Goal: Task Accomplishment & Management: Manage account settings

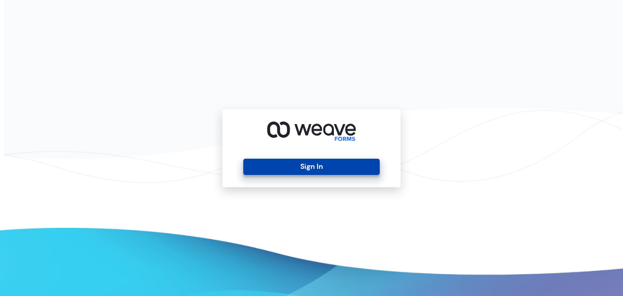
click at [308, 163] on button "Sign In" at bounding box center [311, 167] width 136 height 16
